Goal: Obtain resource: Obtain resource

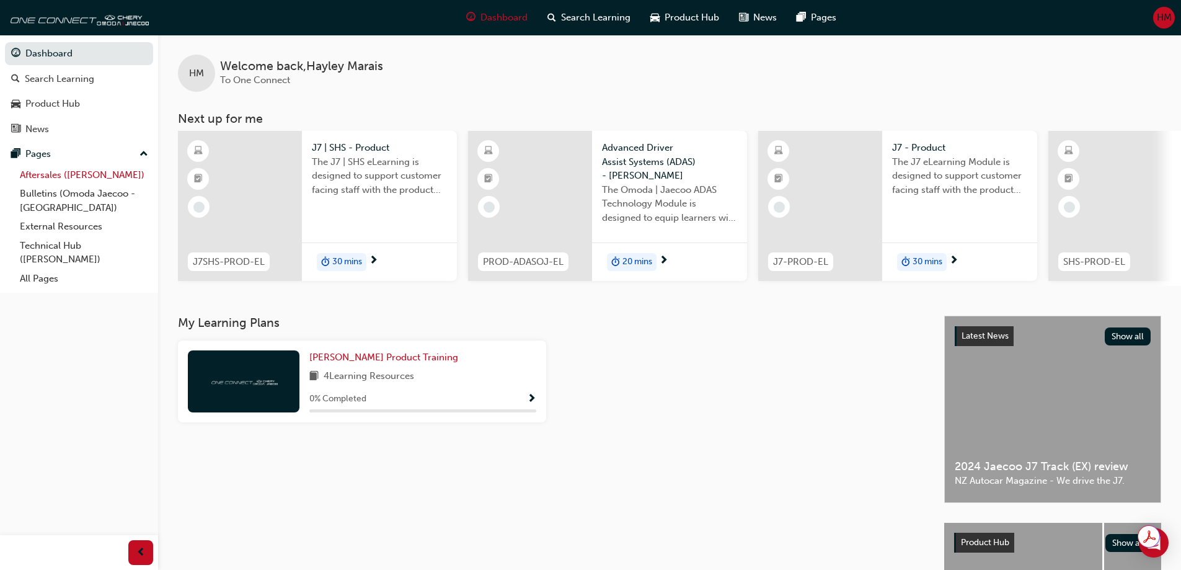
click at [63, 175] on link "Aftersales ([PERSON_NAME])" at bounding box center [84, 174] width 138 height 19
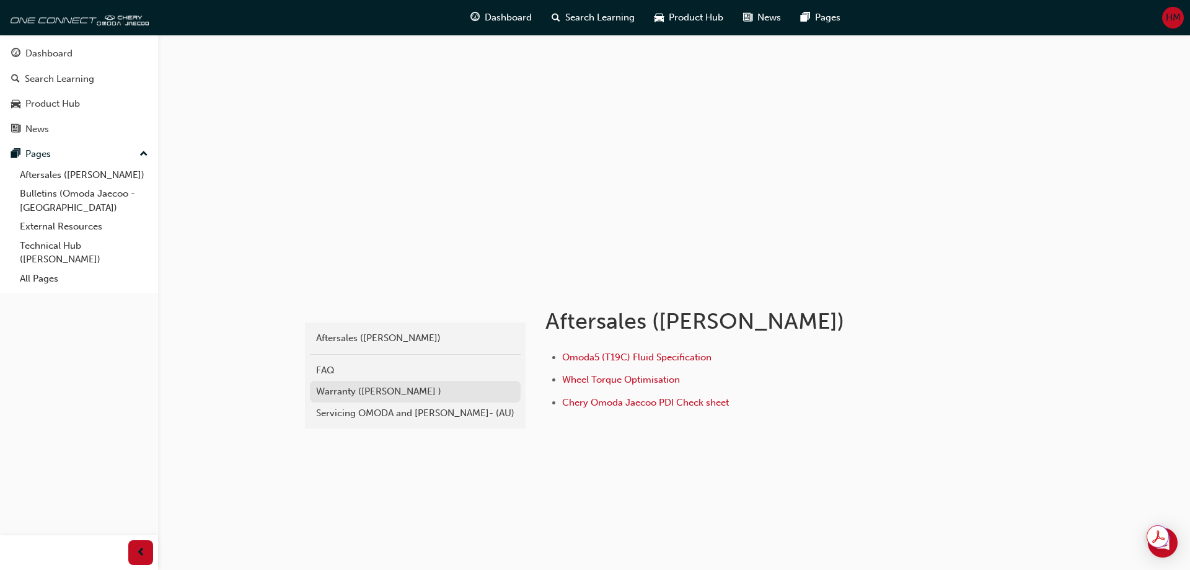
click at [431, 394] on div "Warranty ([PERSON_NAME] )" at bounding box center [415, 391] width 198 height 14
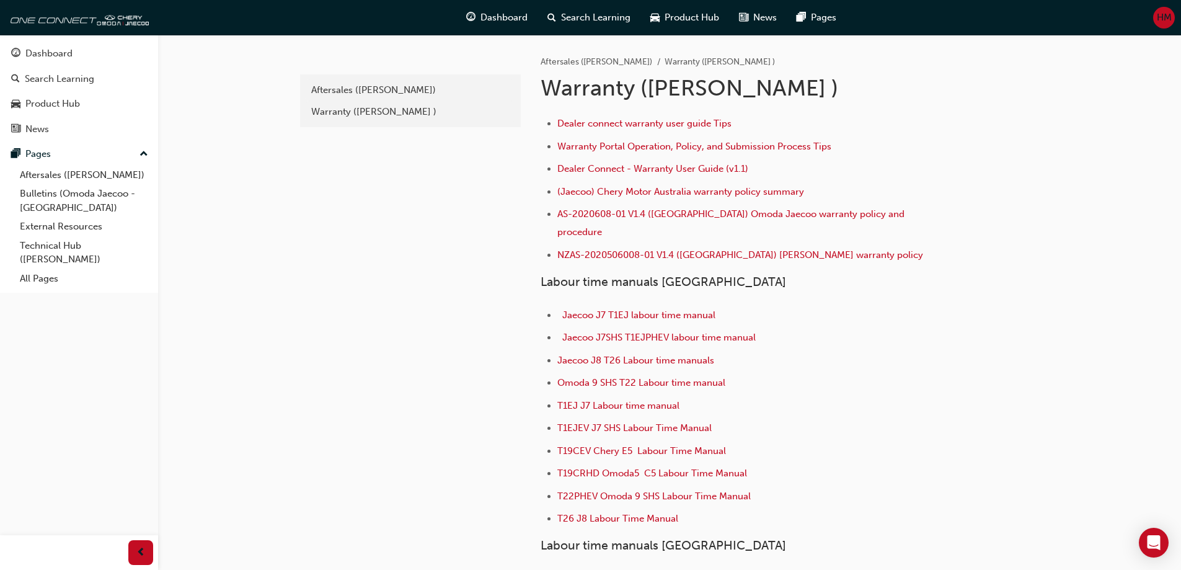
scroll to position [248, 0]
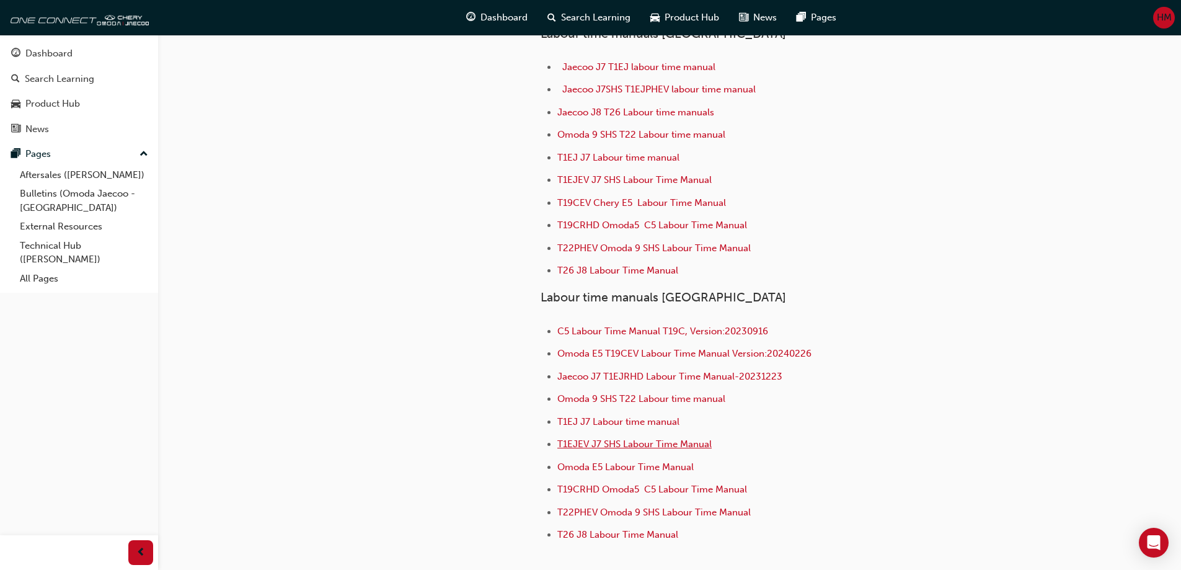
click at [691, 438] on span "T1EJEV J7 SHS Labour Time Manual" at bounding box center [634, 443] width 154 height 11
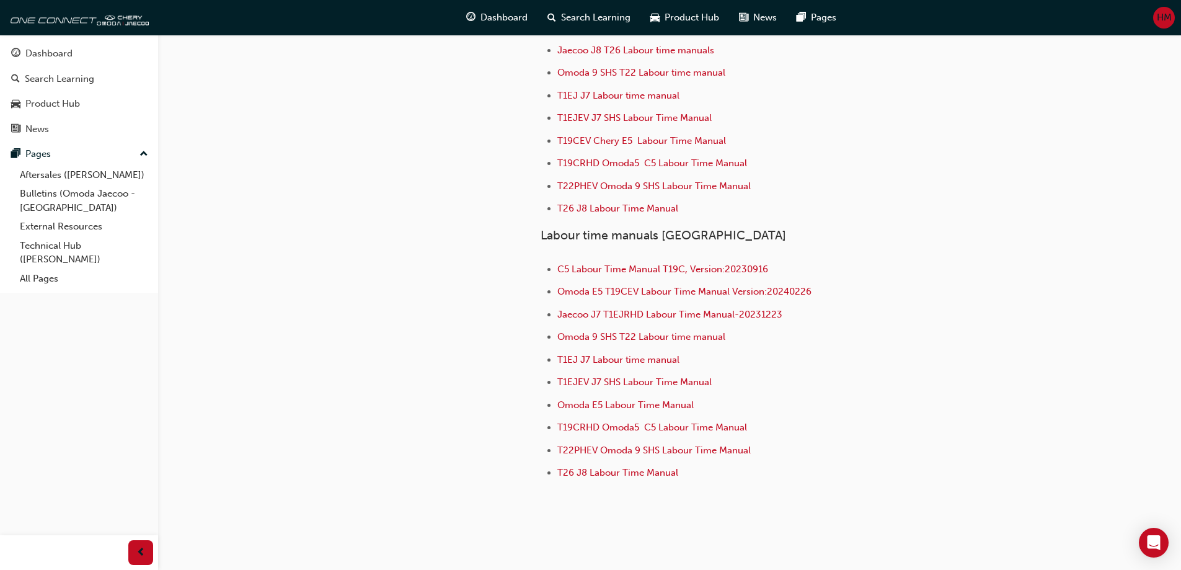
scroll to position [325, 0]
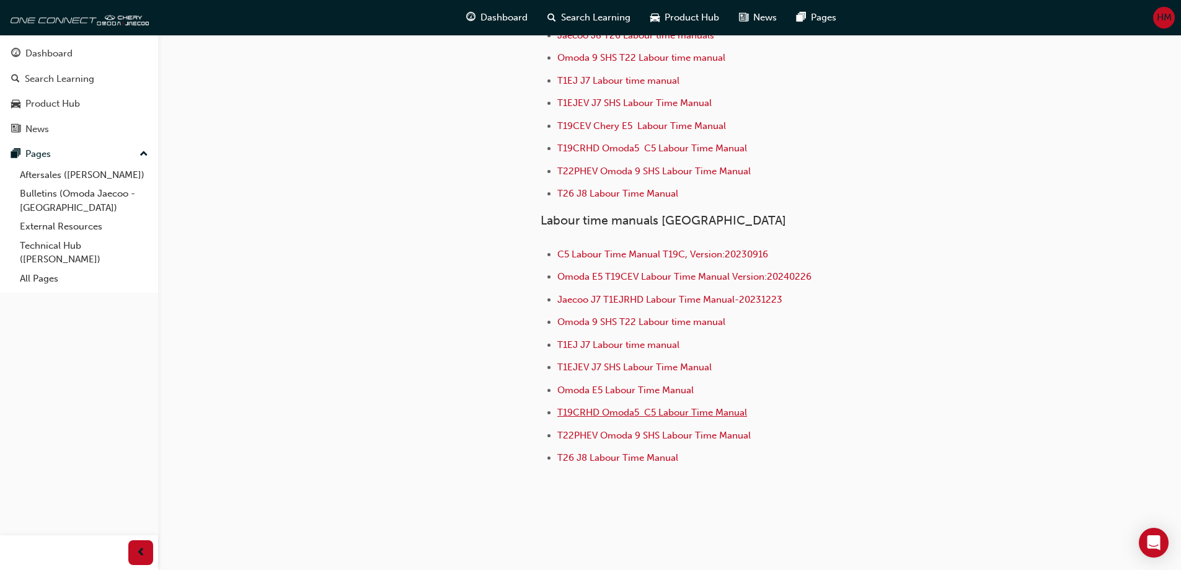
click at [713, 407] on span "T19CRHD Omoda5 C5 Labour Time Manual" at bounding box center [652, 412] width 190 height 11
